Goal: Task Accomplishment & Management: Complete application form

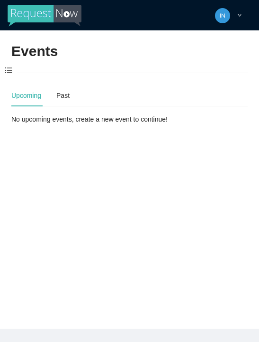
click at [6, 70] on span at bounding box center [8, 71] width 17 height 20
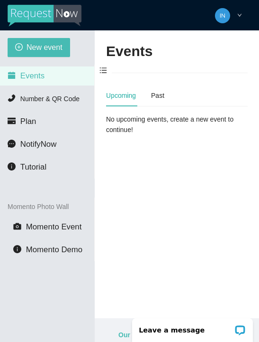
click at [20, 42] on button "New event" at bounding box center [39, 47] width 63 height 19
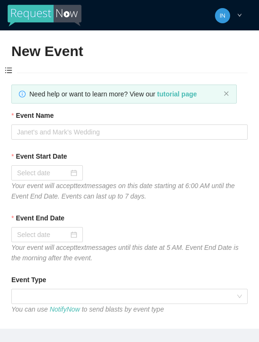
type textarea "Thanks for coming to Guitars and Cadillacs! Follow us on FB & IG @guitarsandcad…"
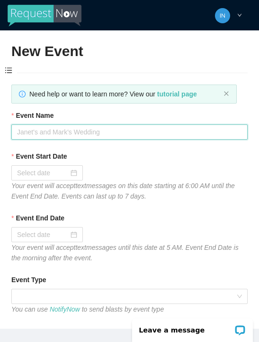
click at [138, 127] on input "Event Name" at bounding box center [129, 131] width 237 height 15
type input "Fireball [DATE]"
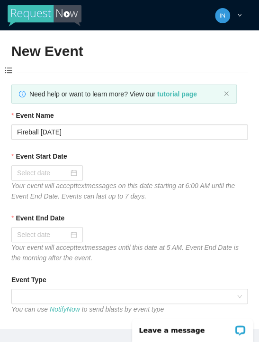
click at [33, 170] on input "Event Start Date" at bounding box center [43, 172] width 52 height 10
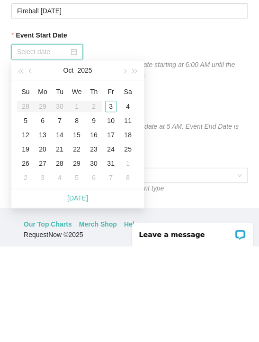
scroll to position [30, 0]
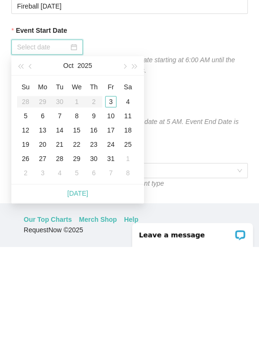
click at [85, 285] on link "[DATE]" at bounding box center [77, 289] width 21 height 8
type input "[DATE]"
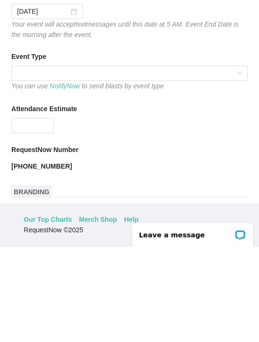
scroll to position [104, 0]
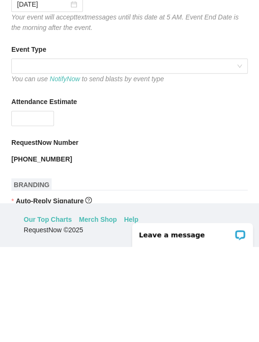
click at [145, 154] on span at bounding box center [129, 161] width 225 height 14
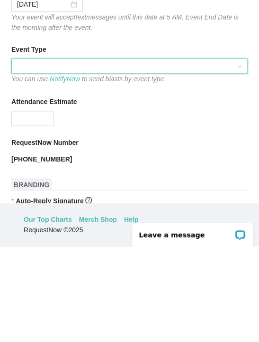
scroll to position [30, 0]
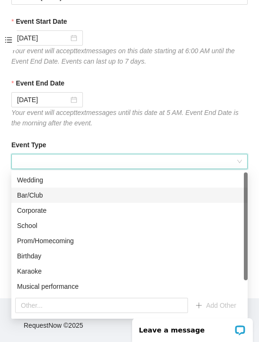
click at [43, 196] on div "Bar/Club" at bounding box center [129, 195] width 225 height 10
type textarea "Thanks for coming to Guitars and Cadillacs! Follow us on FB & IG @guitarsandcad…"
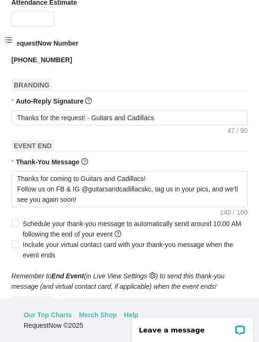
scroll to position [305, 0]
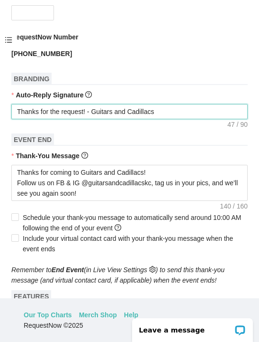
click at [180, 111] on textarea "Thanks for the request! - Guitars and Cadillacs" at bounding box center [129, 111] width 237 height 15
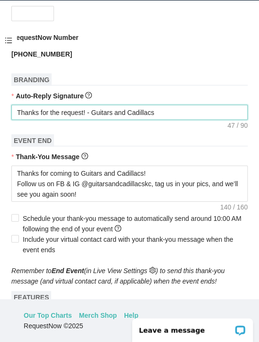
type textarea "Thanks for the request! - Guitars and Cadillacs"
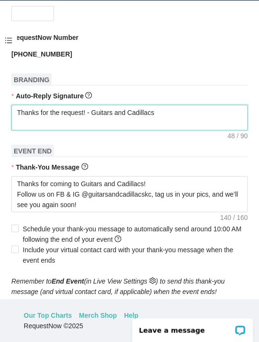
type textarea "Thanks for the request! - Guitars and Cadillacs"
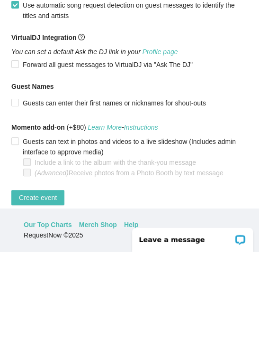
scroll to position [41, 0]
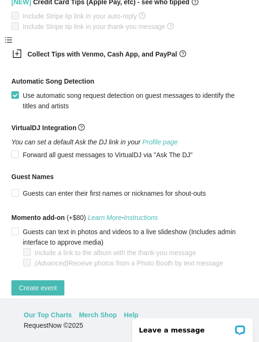
click at [57, 287] on span "Create event" at bounding box center [38, 287] width 38 height 10
type textarea "Thanks for coming to Guitars and Cadillacs! Follow us on FB & IG @guitarsandcad…"
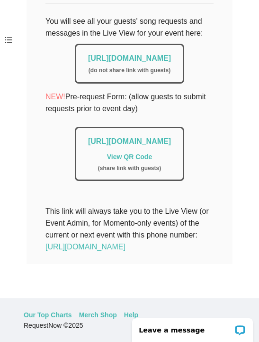
scroll to position [240, 0]
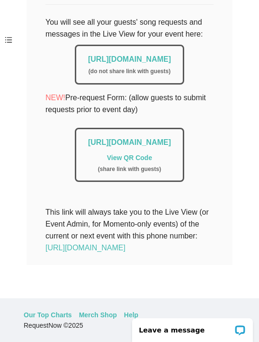
click at [171, 55] on link "[URL][DOMAIN_NAME]" at bounding box center [129, 59] width 83 height 8
